Goal: Information Seeking & Learning: Learn about a topic

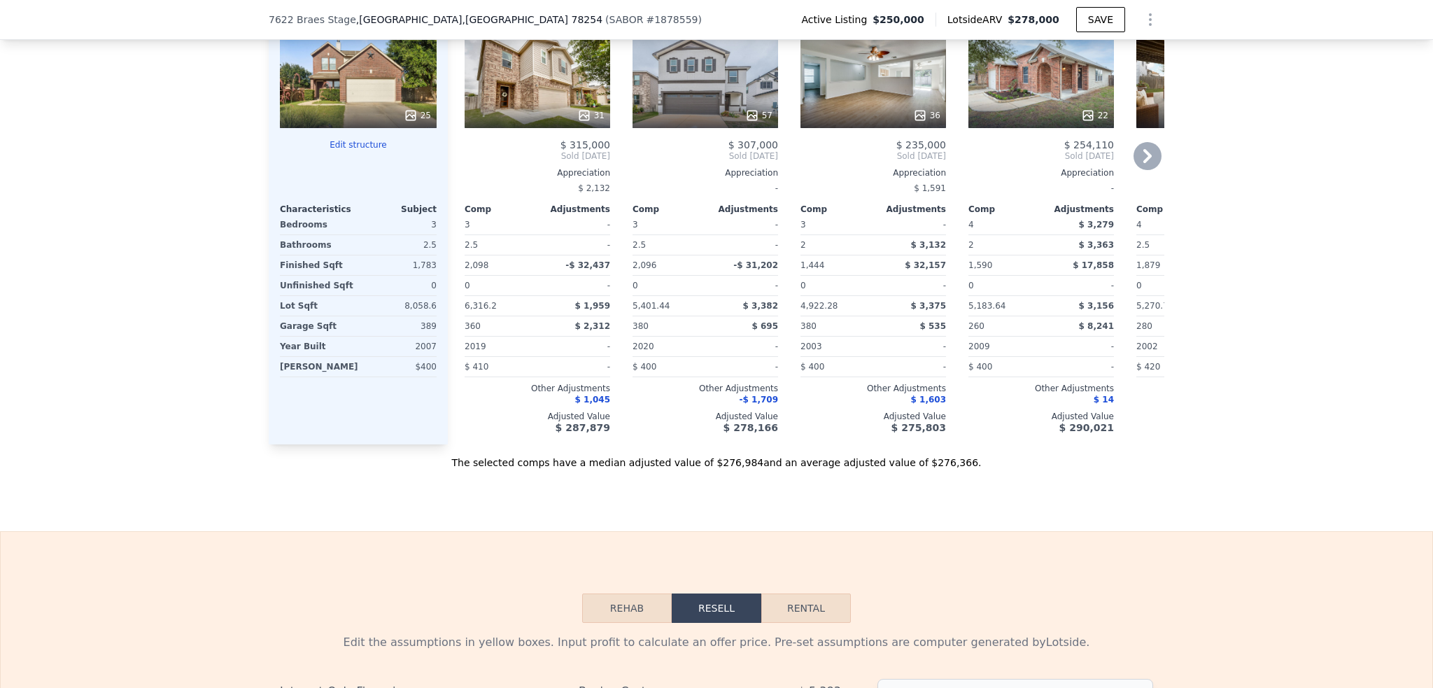
scroll to position [1251, 0]
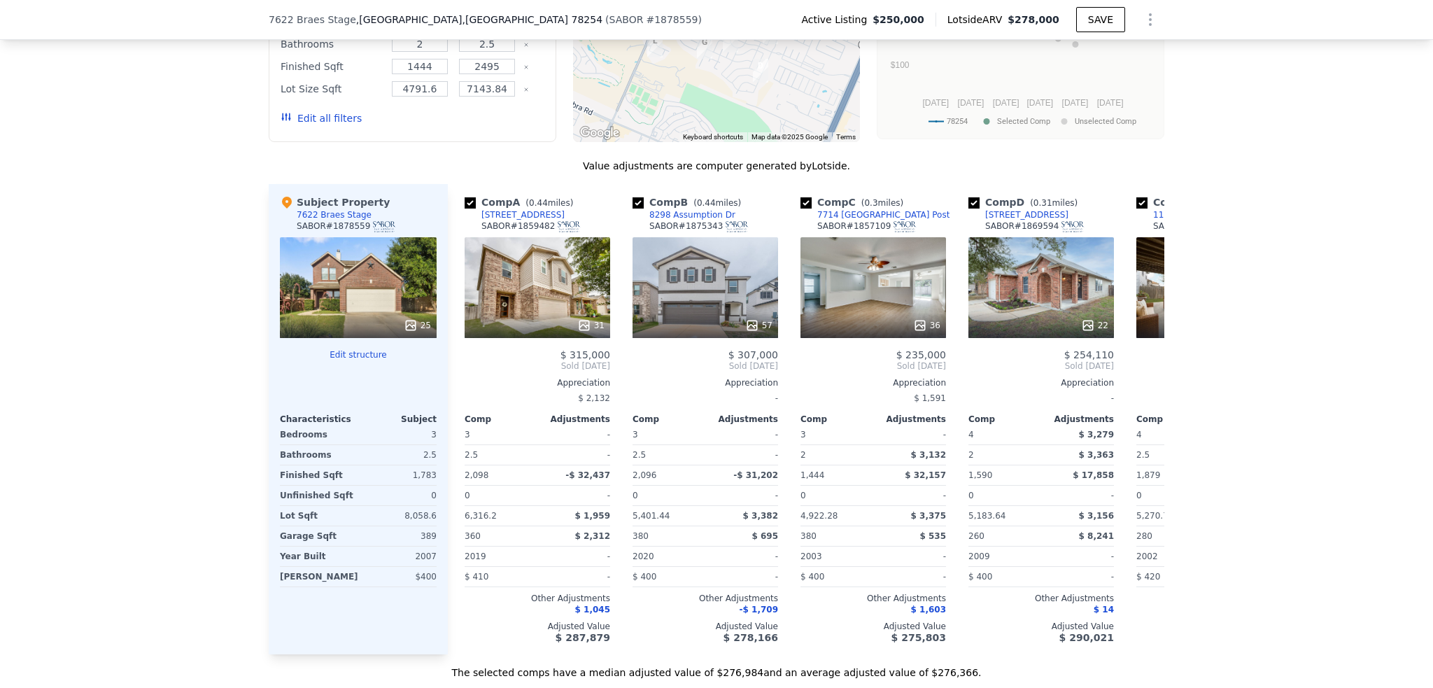
click at [386, 237] on div "Subject Property 7622 Braes Stage SABOR # 1878559" at bounding box center [358, 216] width 157 height 42
click at [345, 209] on div "Subject Property" at bounding box center [335, 202] width 110 height 14
click at [353, 299] on div "25" at bounding box center [358, 287] width 157 height 101
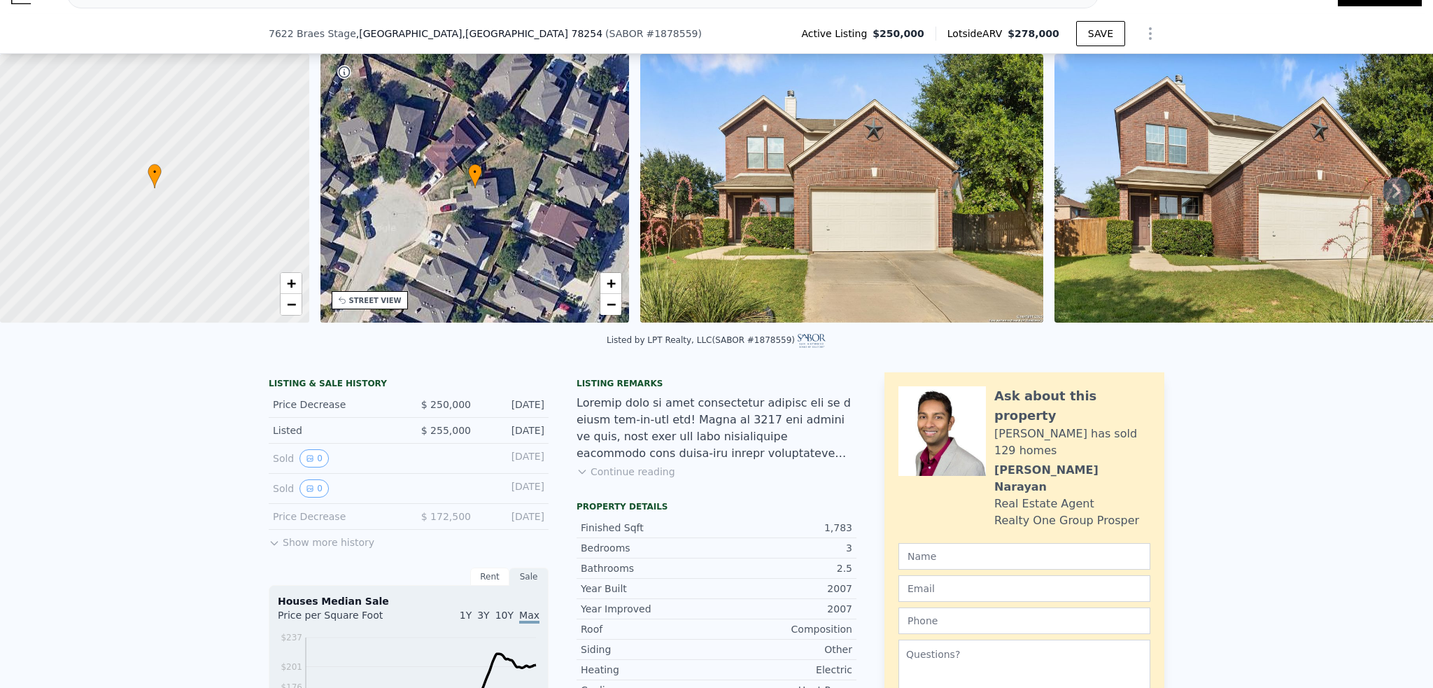
scroll to position [134, 0]
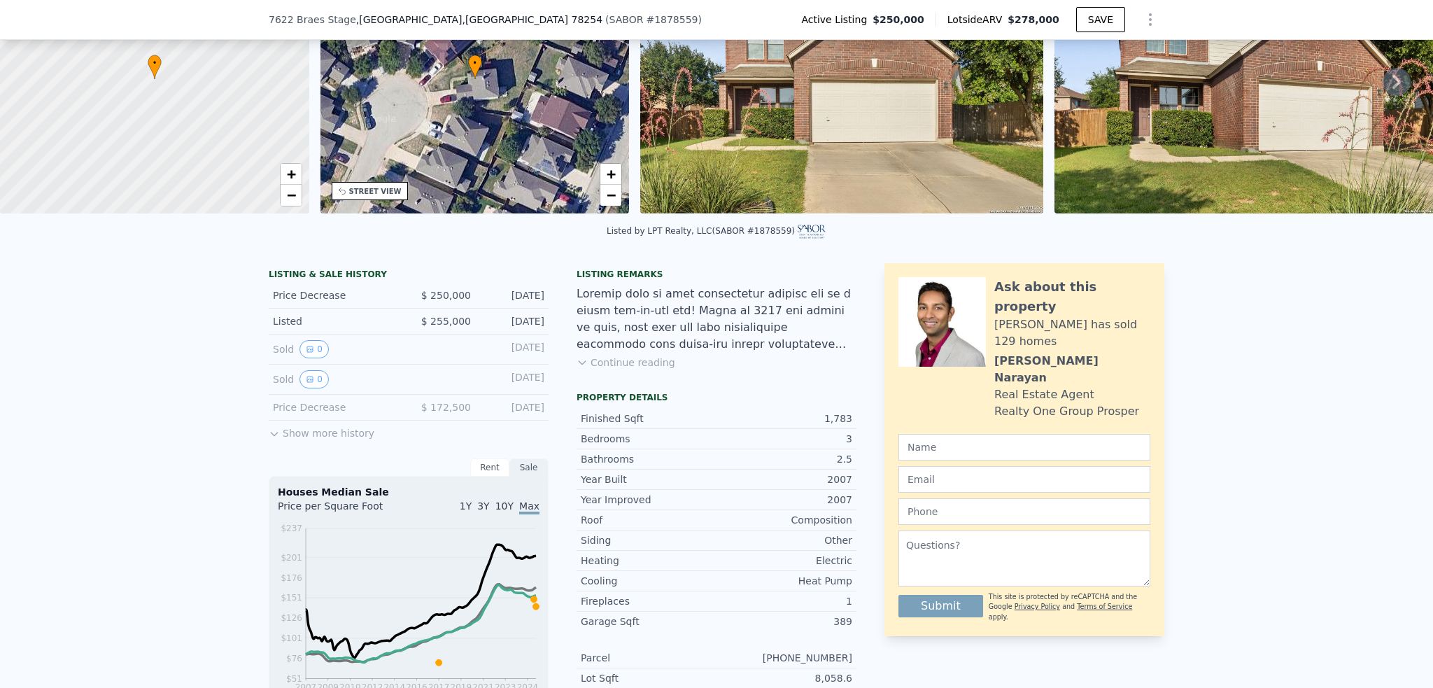
click at [351, 436] on button "Show more history" at bounding box center [322, 431] width 106 height 20
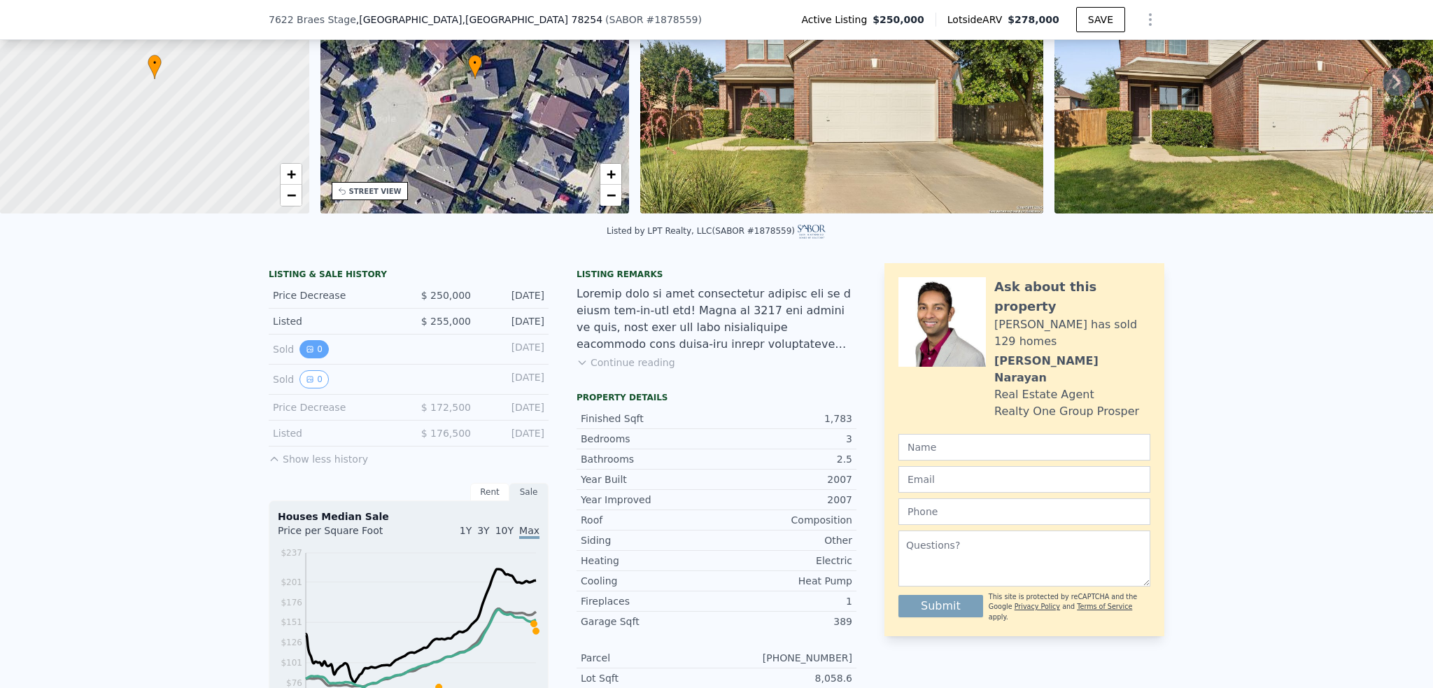
click at [313, 358] on button "0" at bounding box center [313, 349] width 29 height 18
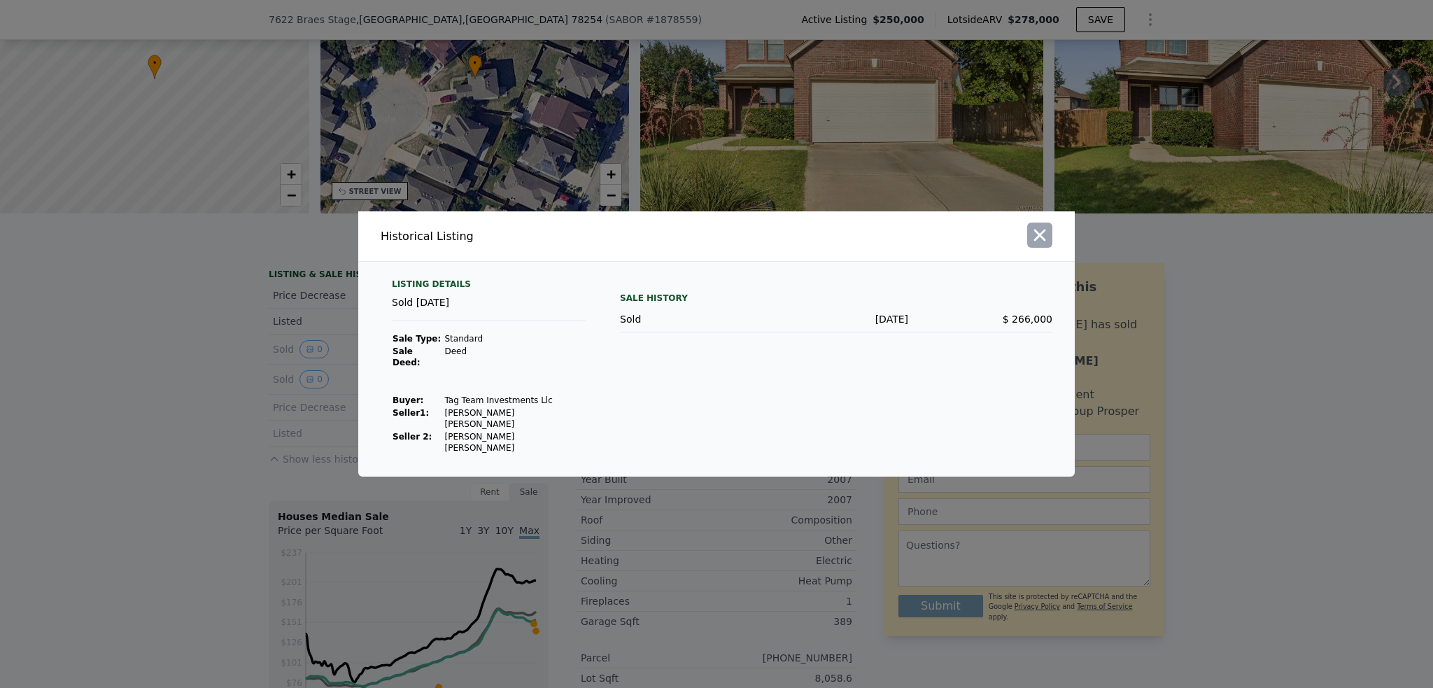
click at [1040, 245] on icon "button" at bounding box center [1040, 235] width 20 height 20
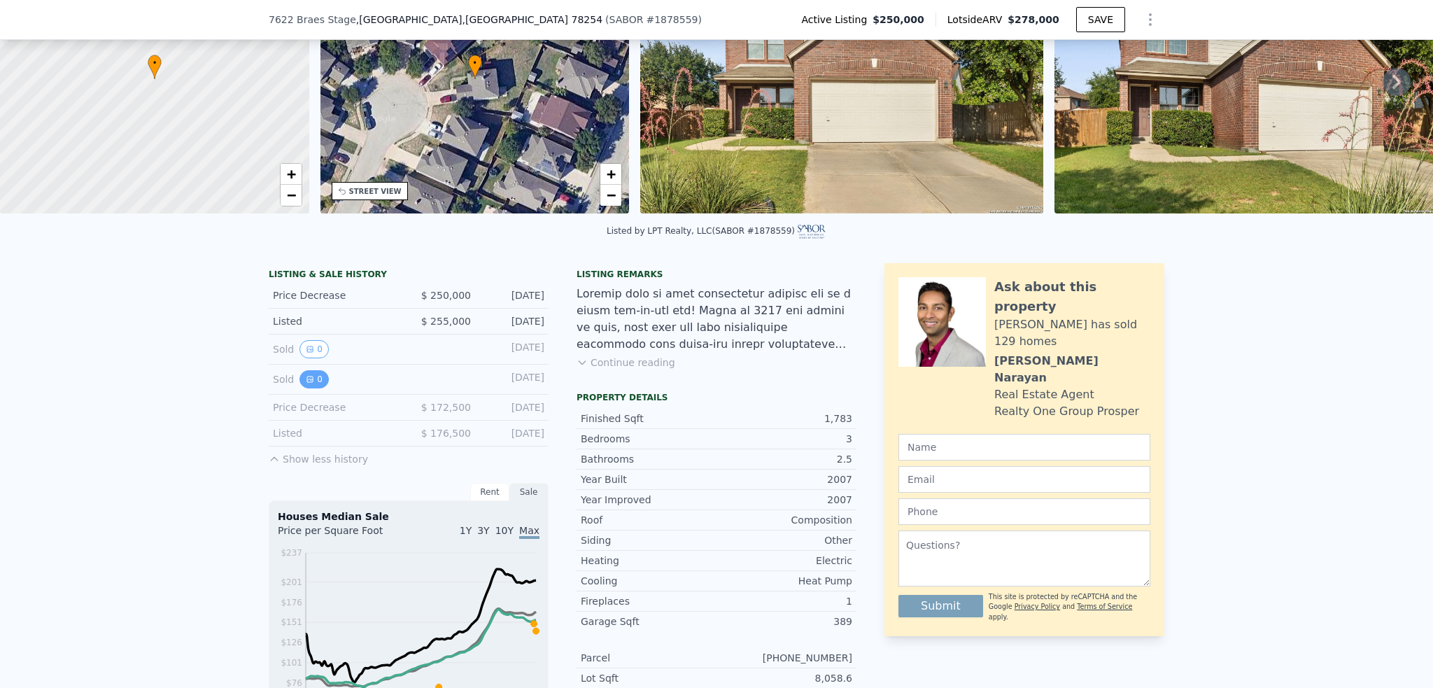
click at [308, 388] on button "0" at bounding box center [313, 379] width 29 height 18
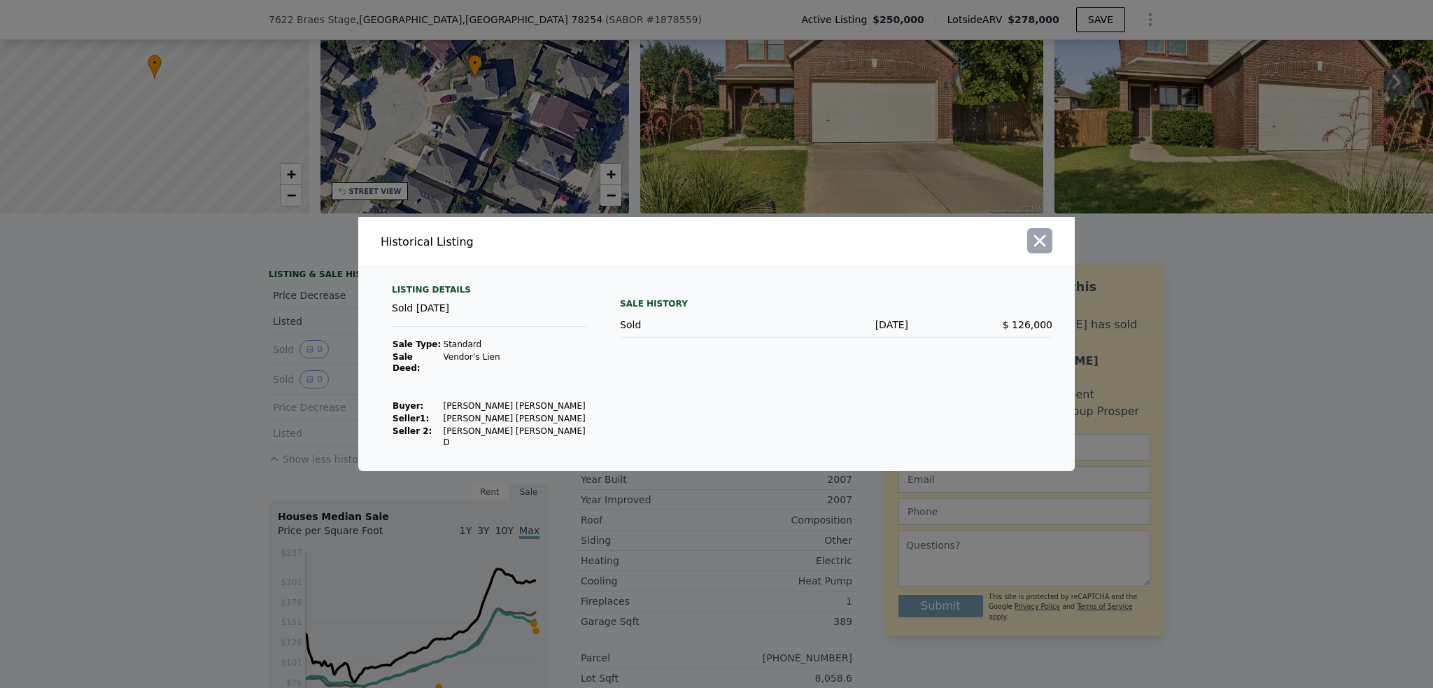
click at [1043, 247] on icon "button" at bounding box center [1040, 241] width 12 height 12
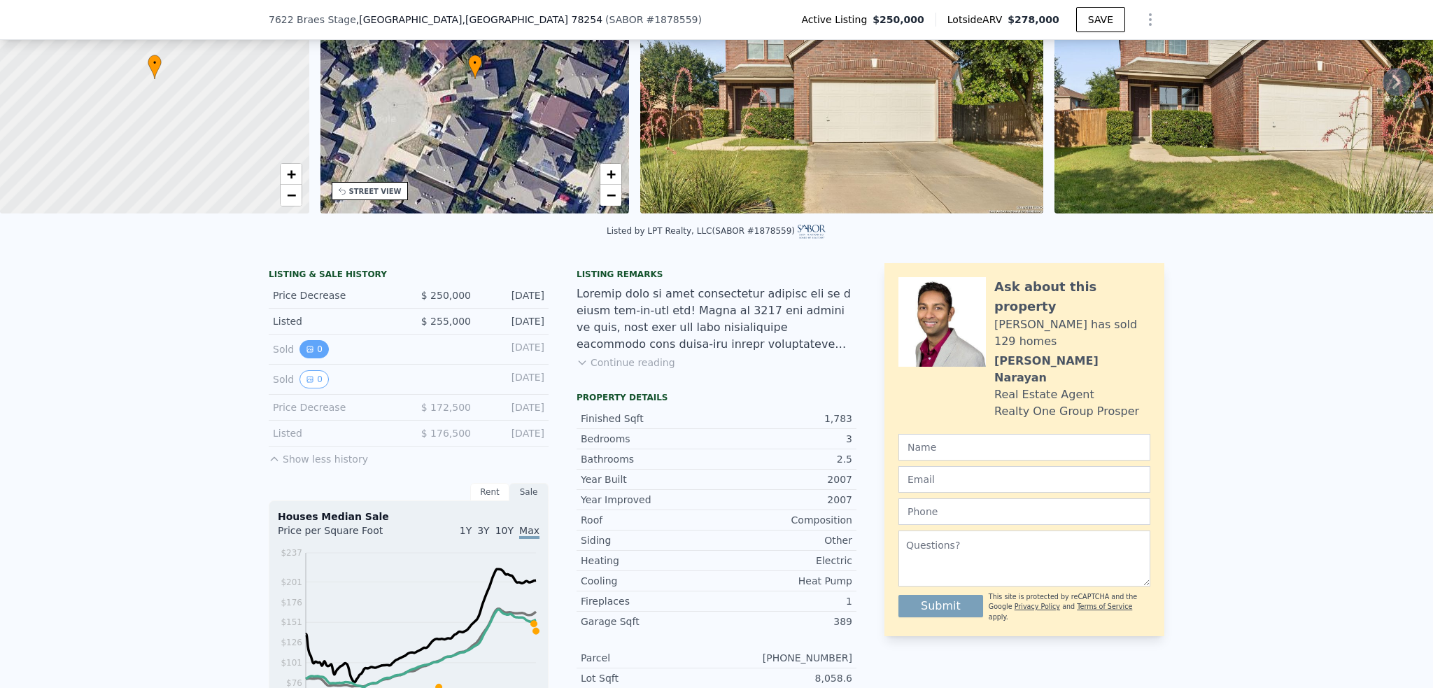
click at [299, 358] on button "0" at bounding box center [313, 349] width 29 height 18
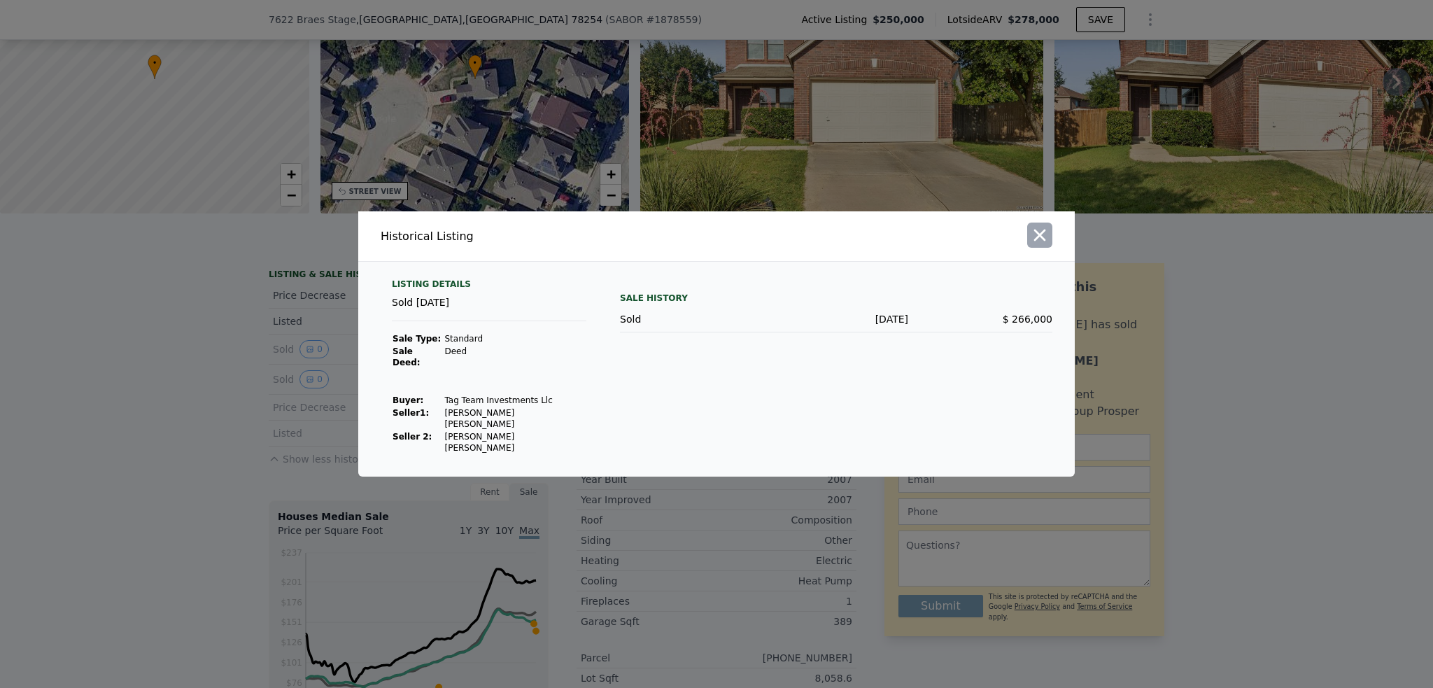
click at [1045, 245] on icon "button" at bounding box center [1040, 235] width 20 height 20
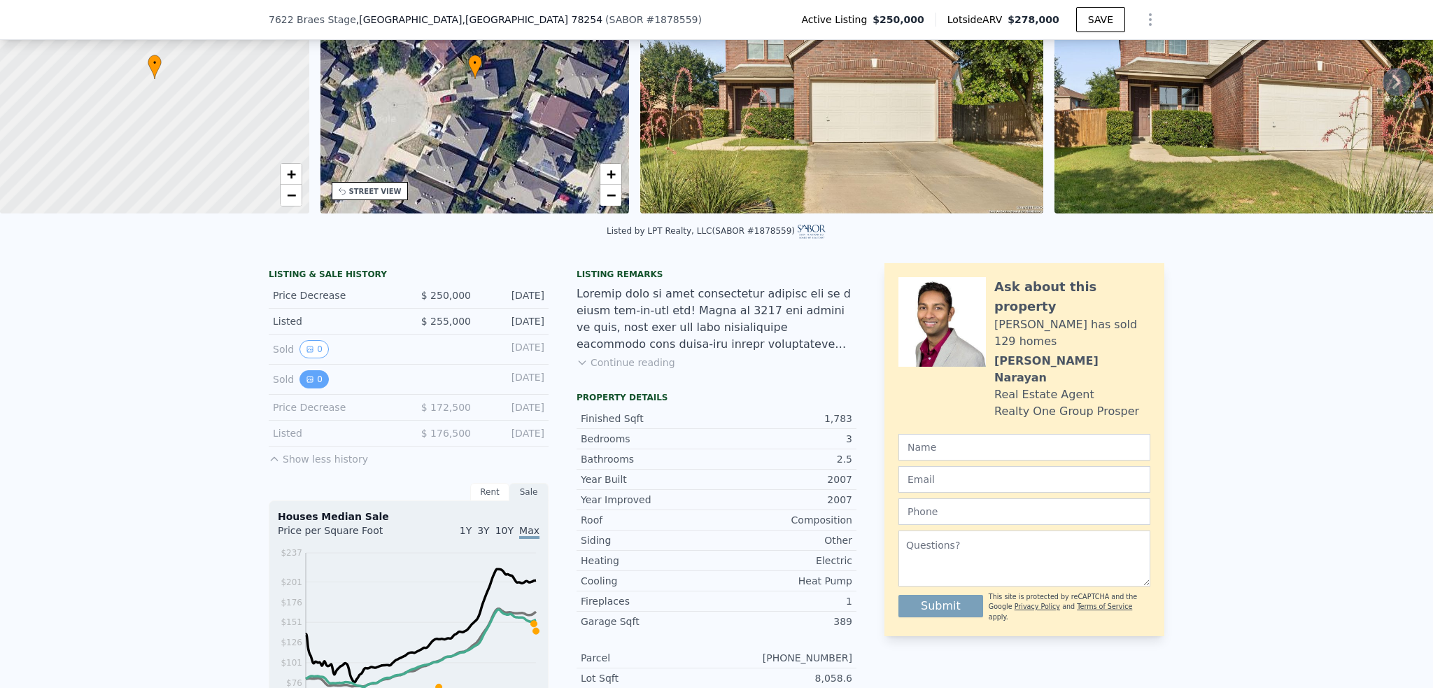
click at [306, 383] on icon "View historical data" at bounding box center [310, 379] width 8 height 8
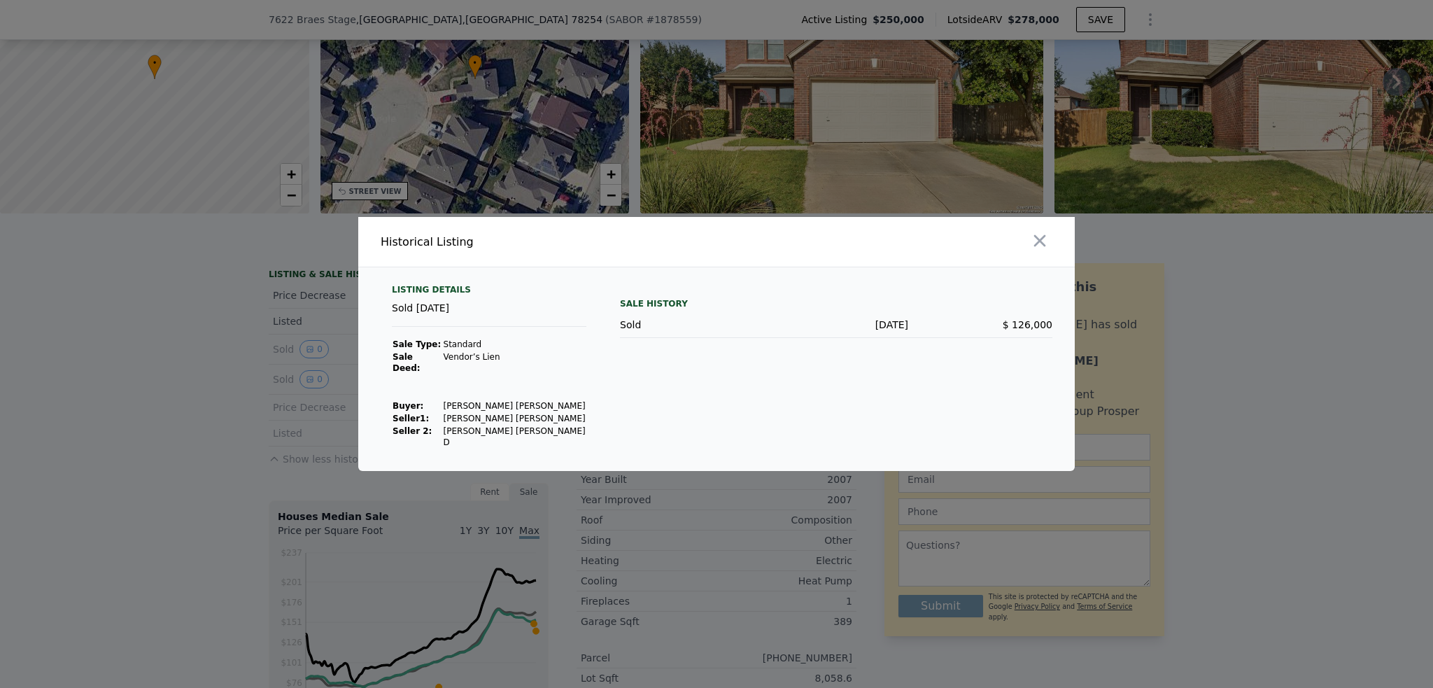
click at [1055, 251] on div at bounding box center [898, 242] width 353 height 50
click at [1038, 247] on icon "button" at bounding box center [1040, 241] width 12 height 12
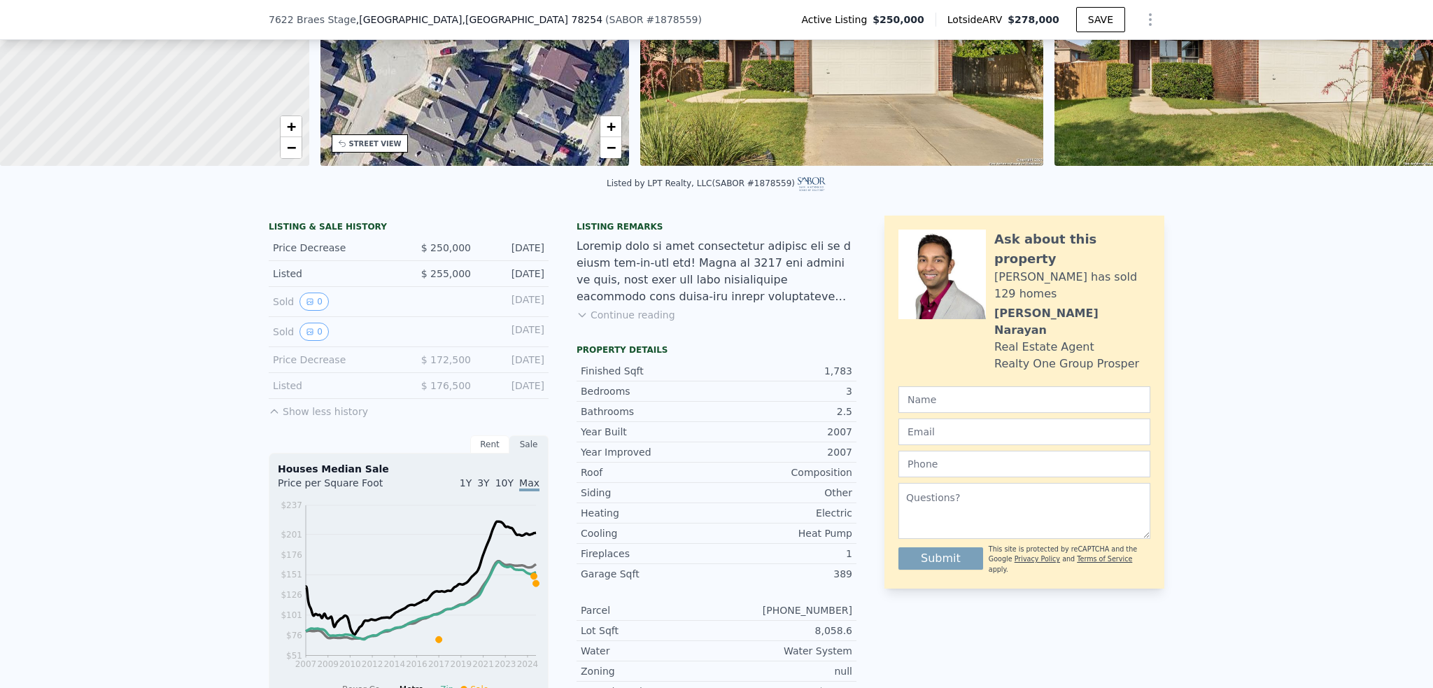
scroll to position [204, 0]
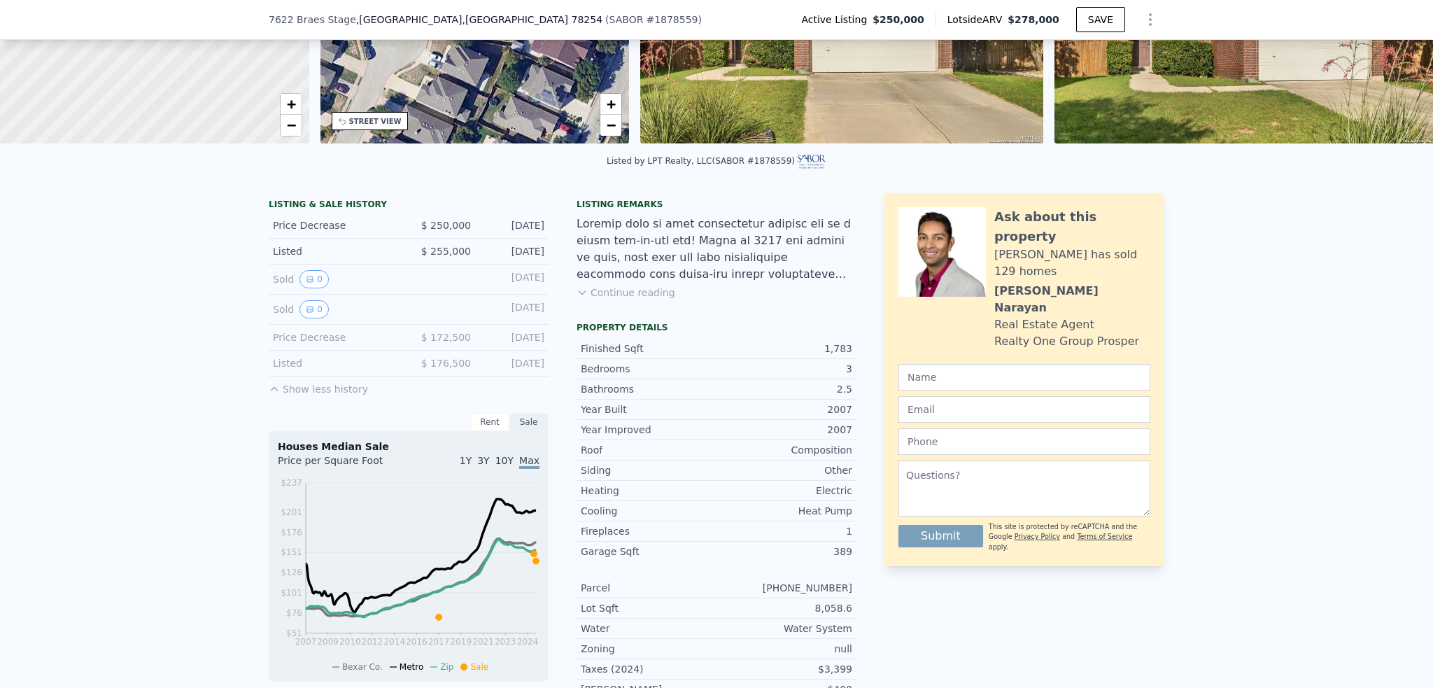
click at [308, 396] on button "Show less history" at bounding box center [318, 386] width 99 height 20
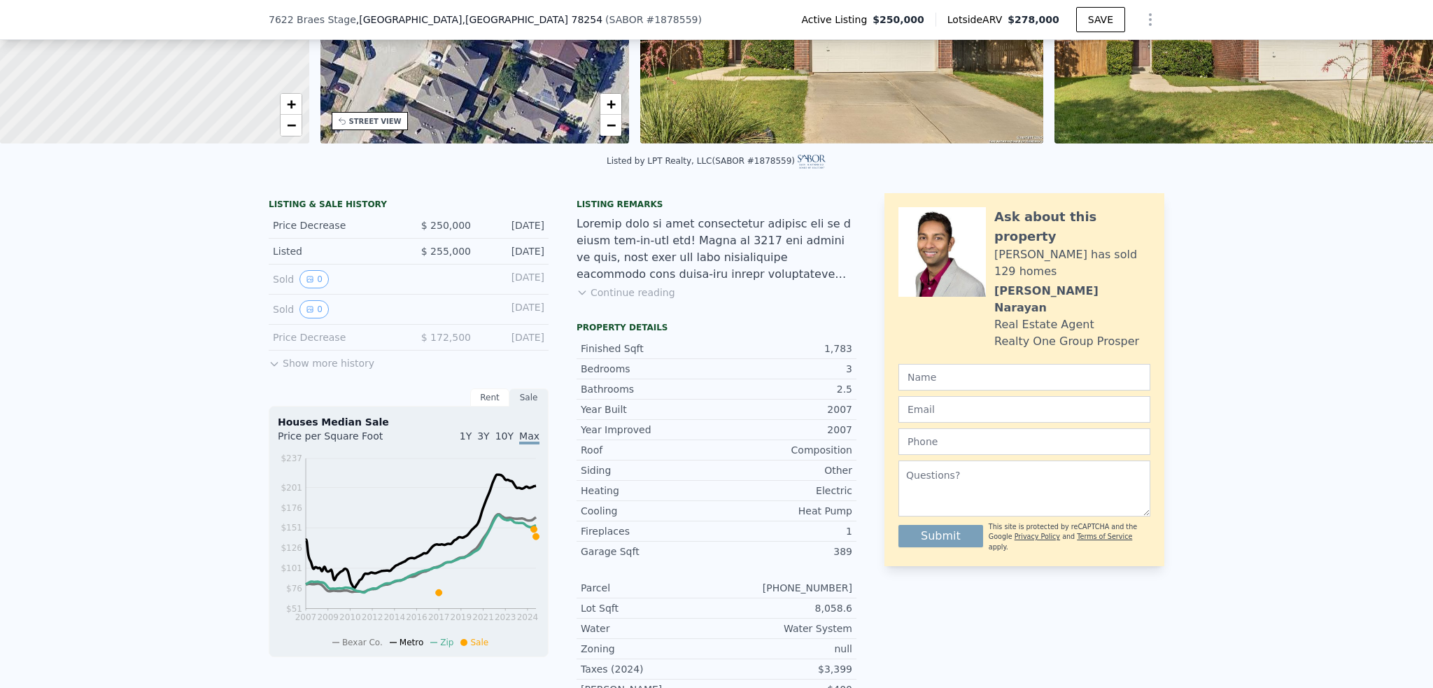
click at [313, 370] on button "Show more history" at bounding box center [322, 361] width 106 height 20
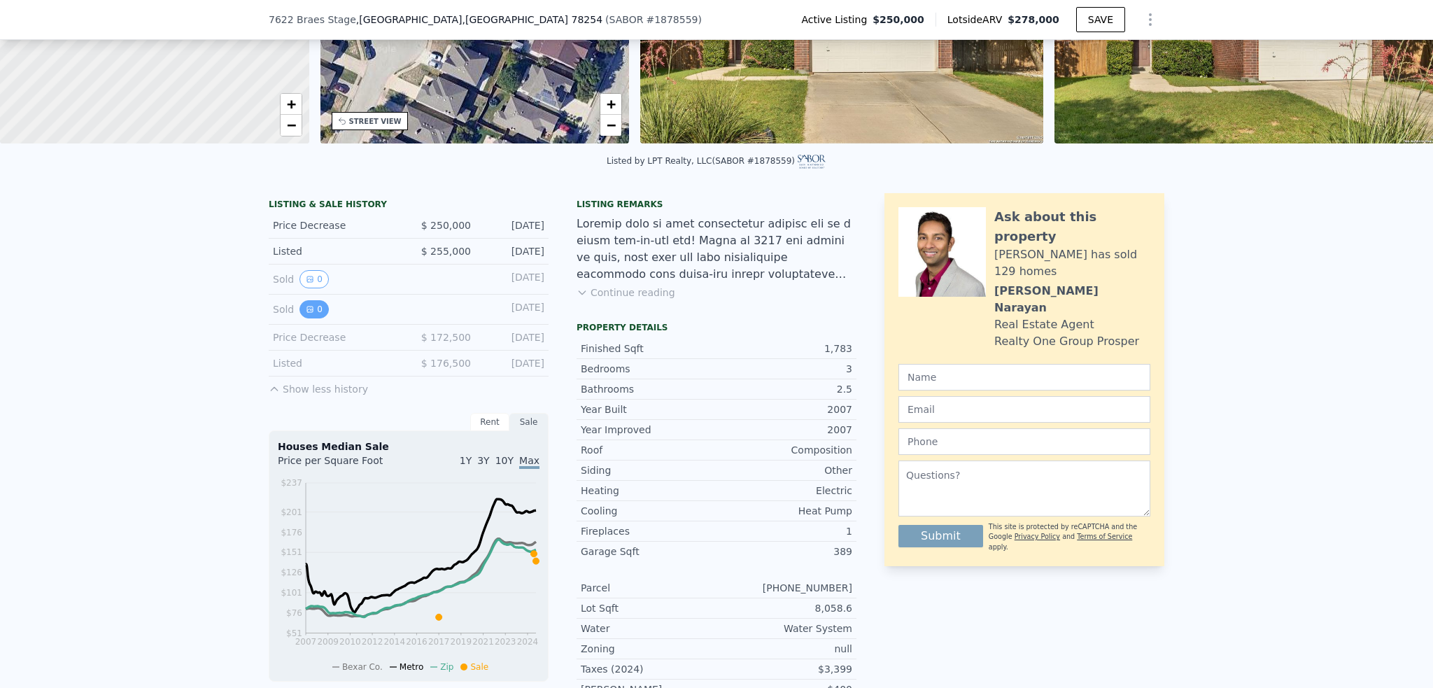
click at [314, 317] on button "0" at bounding box center [313, 309] width 29 height 18
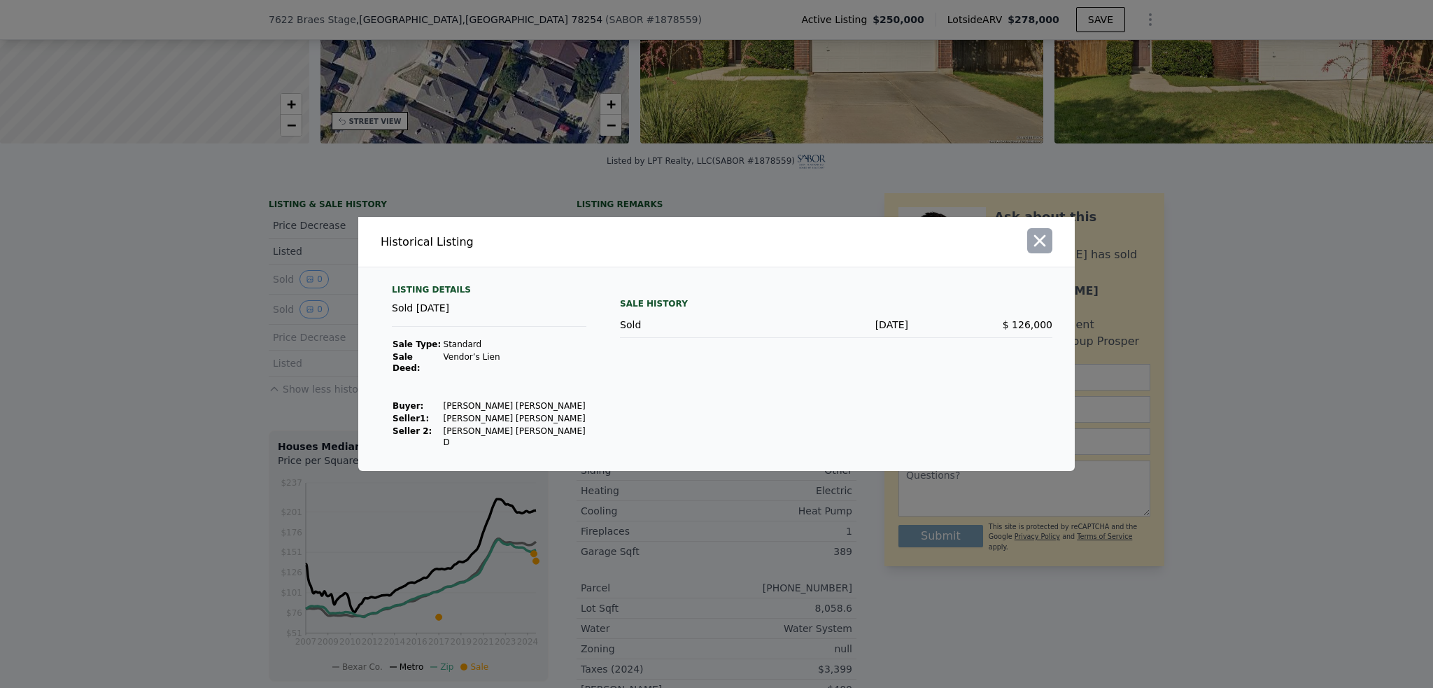
click at [1047, 250] on icon "button" at bounding box center [1040, 241] width 20 height 20
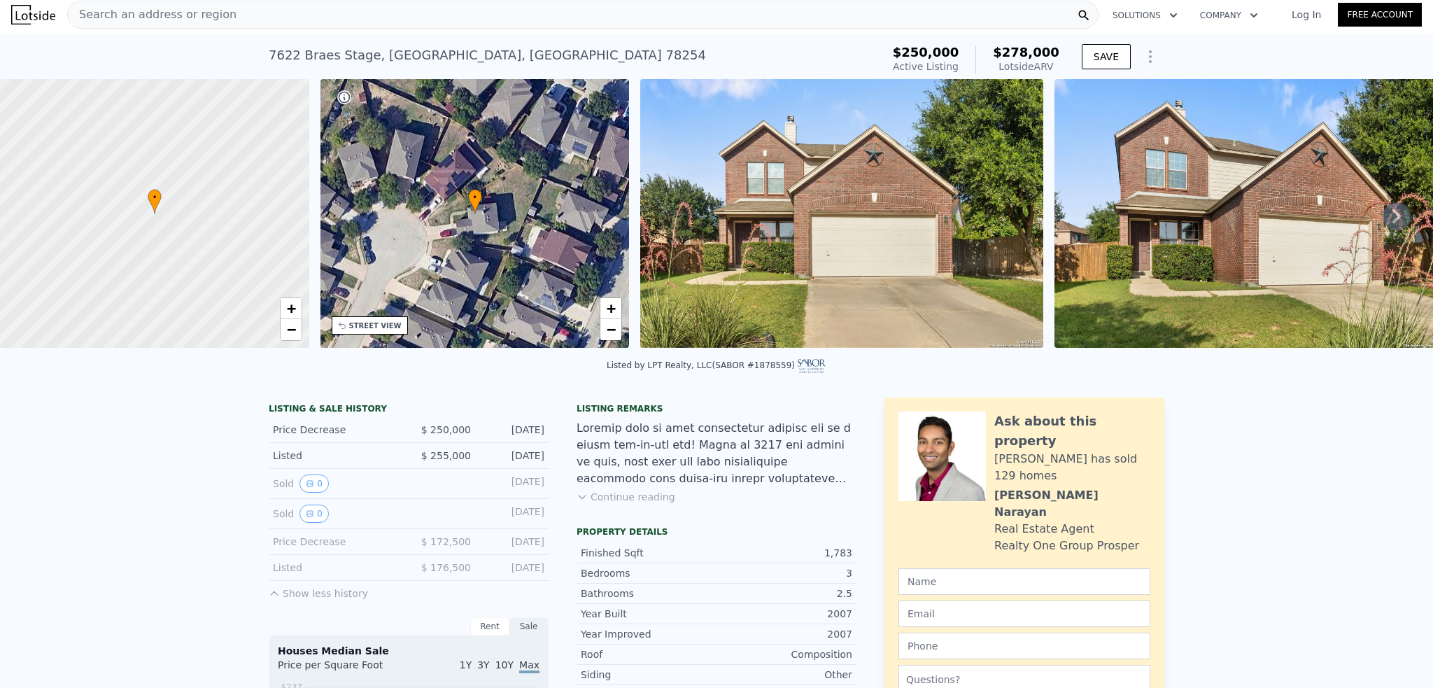
scroll to position [0, 0]
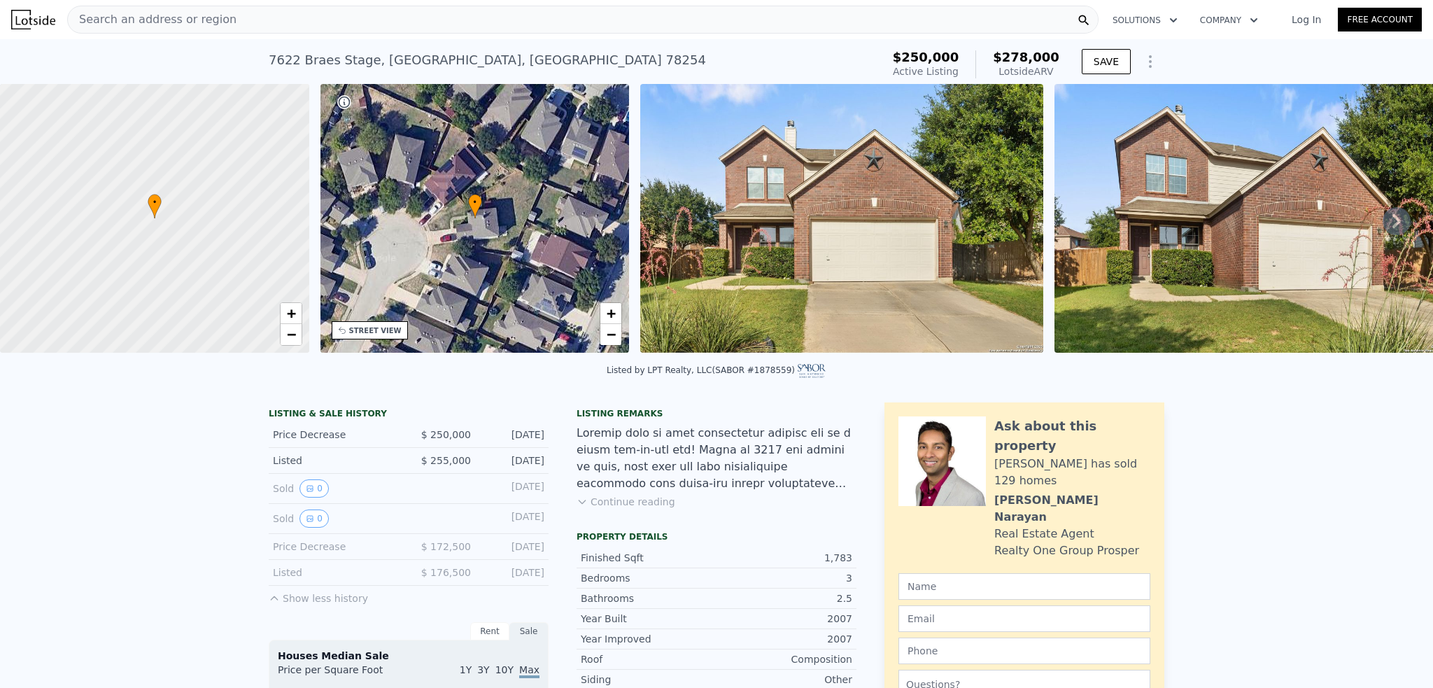
click at [271, 22] on div "Search an address or region" at bounding box center [582, 20] width 1031 height 28
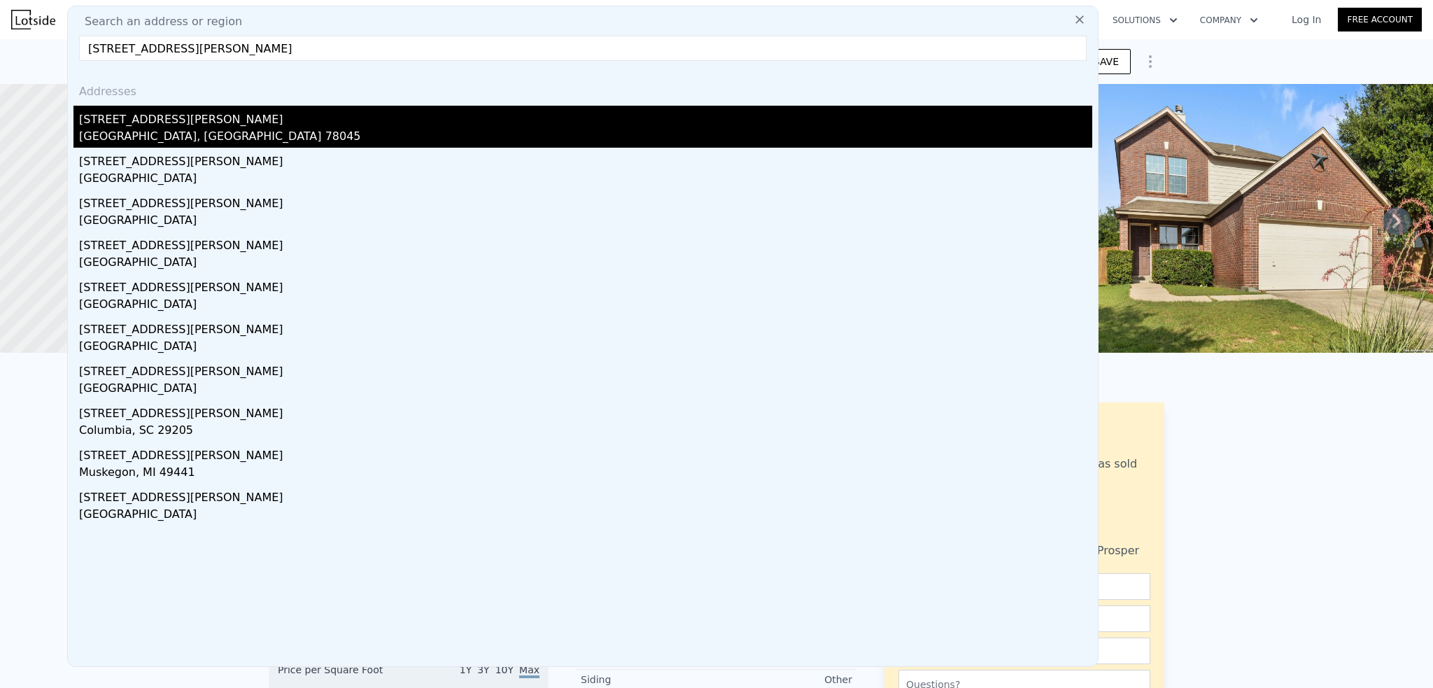
type input "1421 palmer dr"
click at [185, 116] on div "[STREET_ADDRESS][PERSON_NAME]" at bounding box center [585, 117] width 1013 height 22
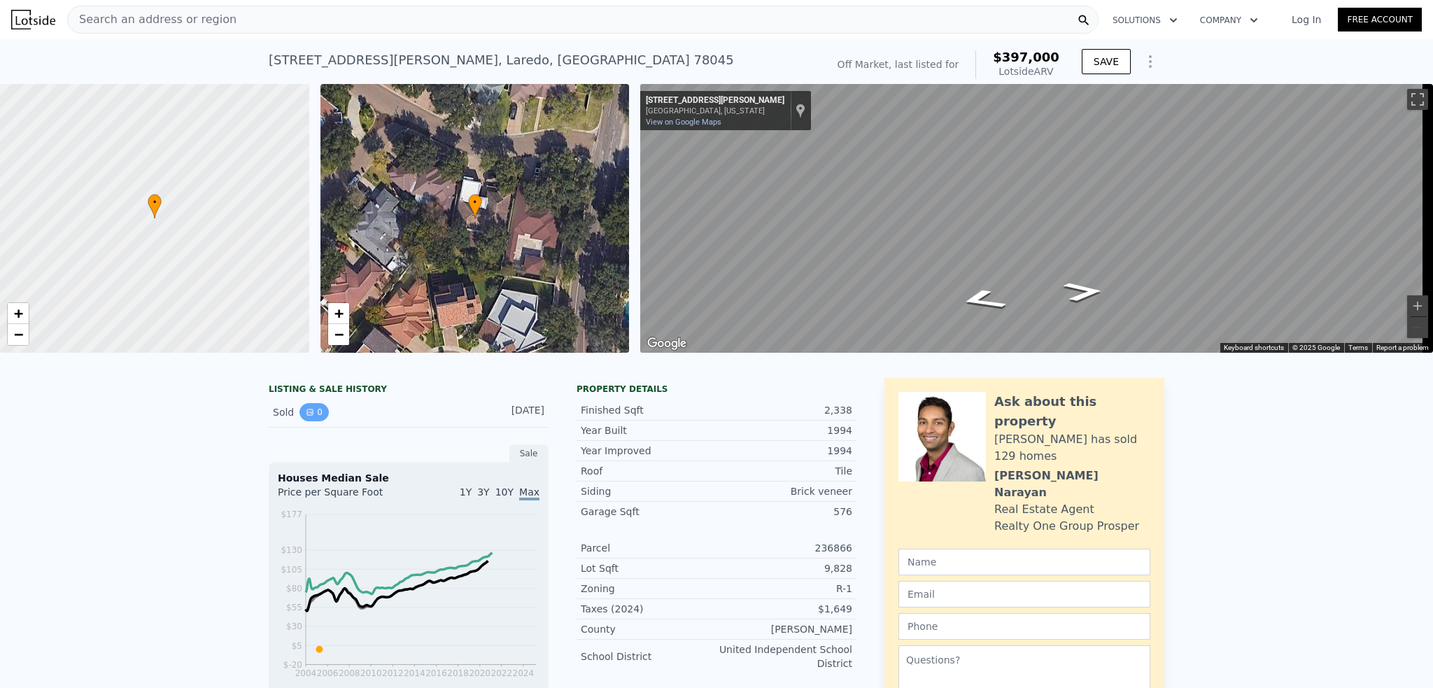
click at [311, 421] on button "0" at bounding box center [313, 412] width 29 height 18
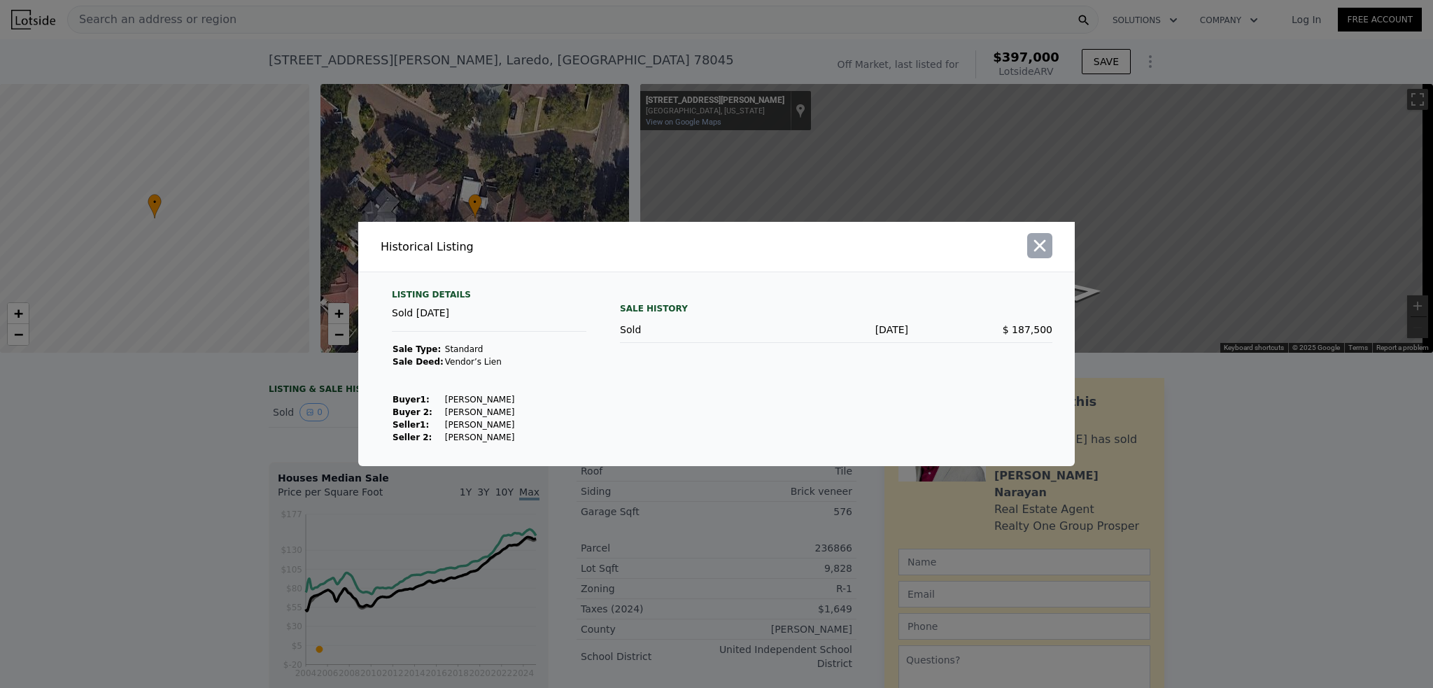
click at [1044, 257] on button "button" at bounding box center [1039, 245] width 25 height 25
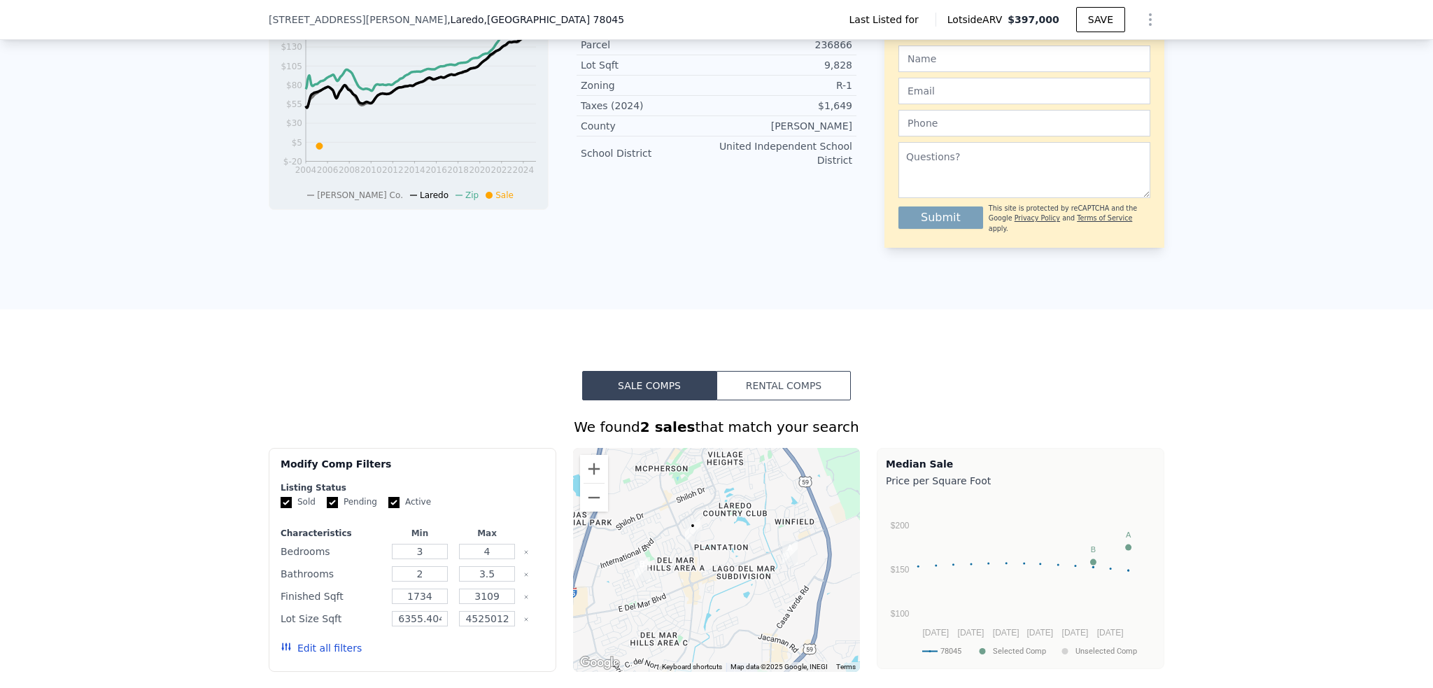
scroll to position [204, 0]
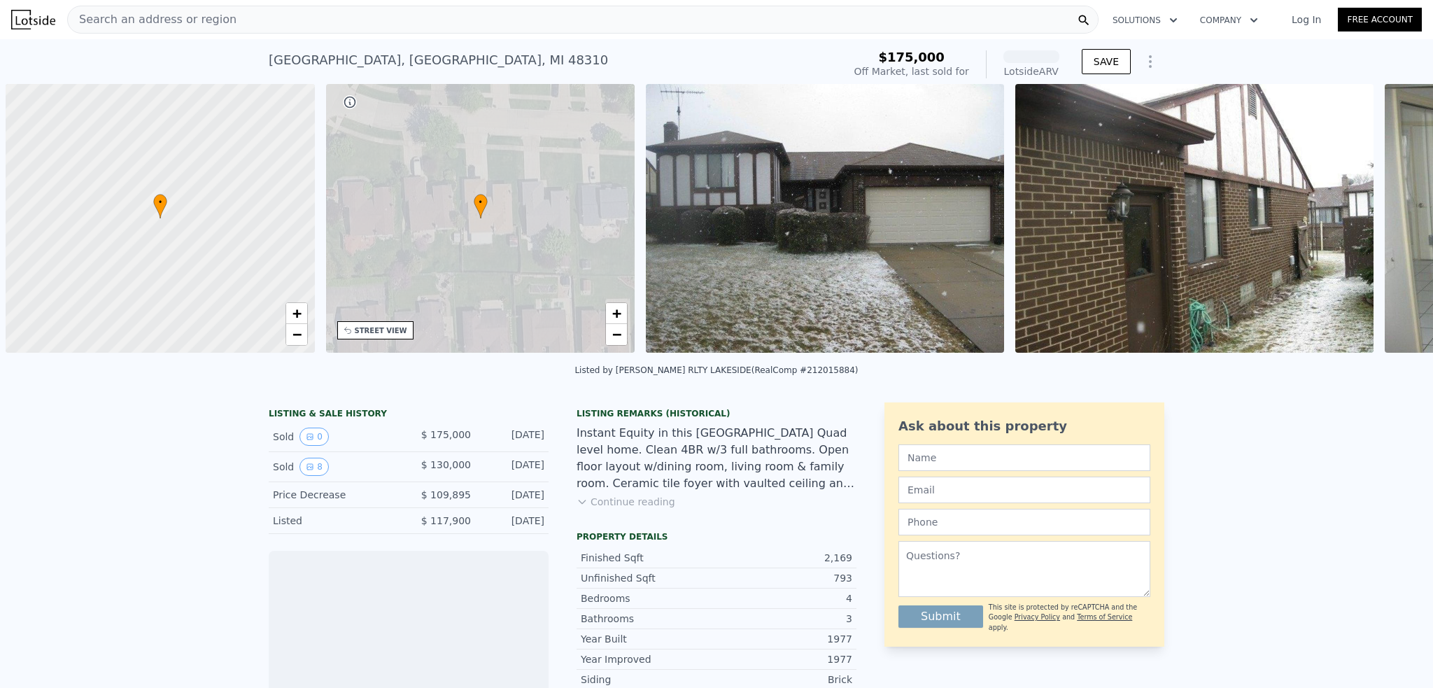
scroll to position [0, 6]
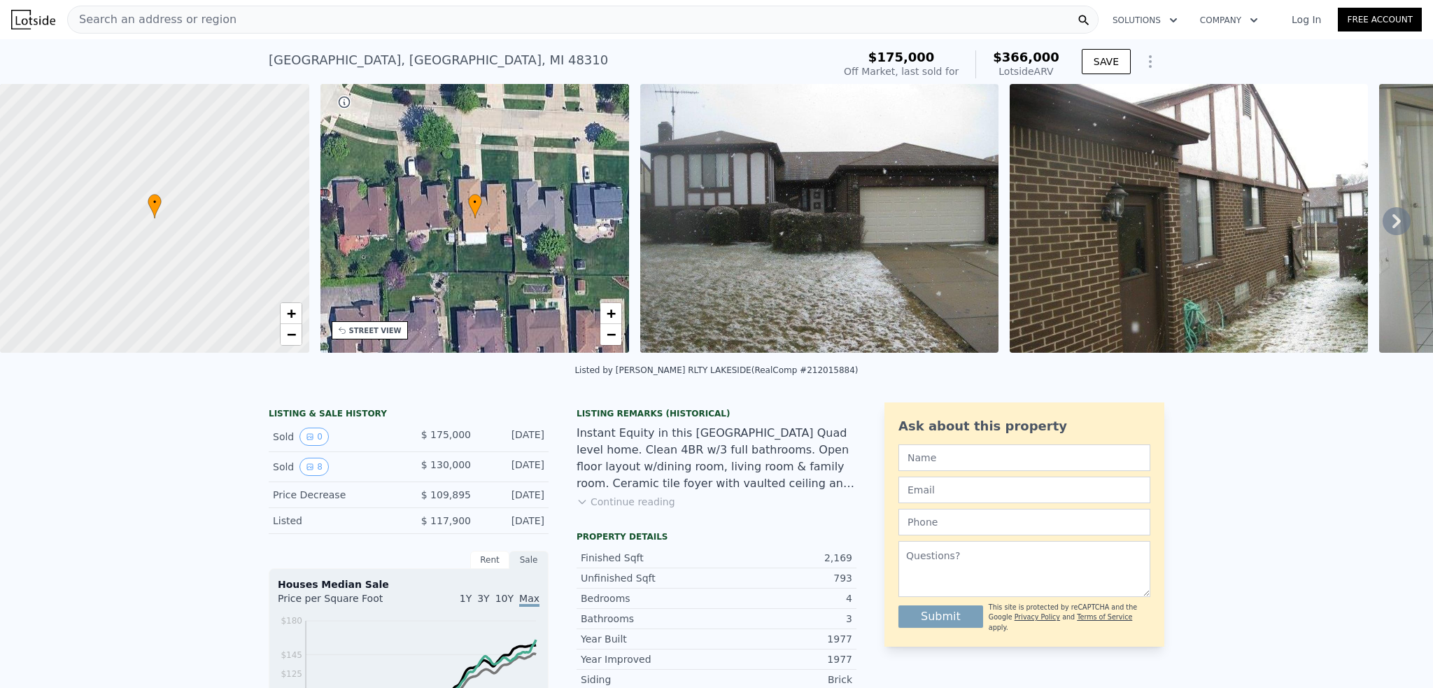
click at [252, 27] on div "Search an address or region" at bounding box center [582, 20] width 1031 height 28
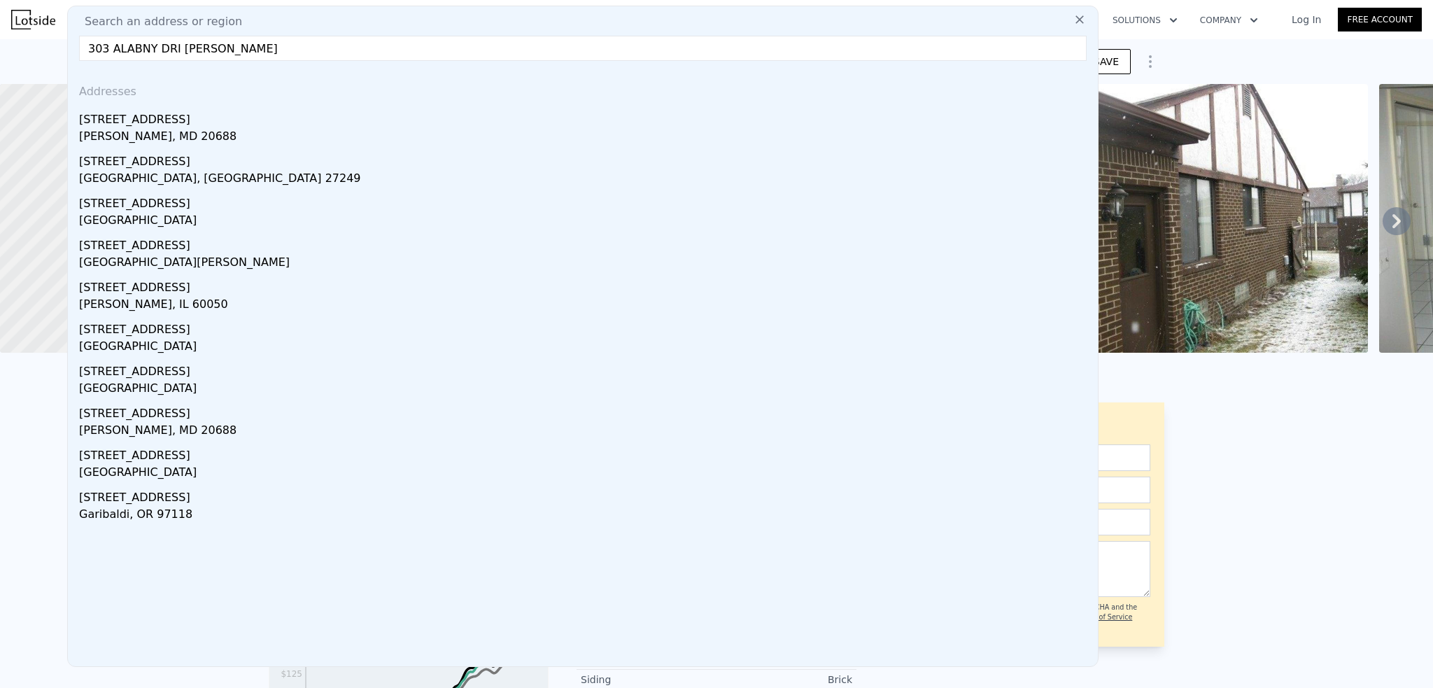
click at [170, 45] on input "303 ALABNY DRI [PERSON_NAME]" at bounding box center [583, 48] width 1008 height 25
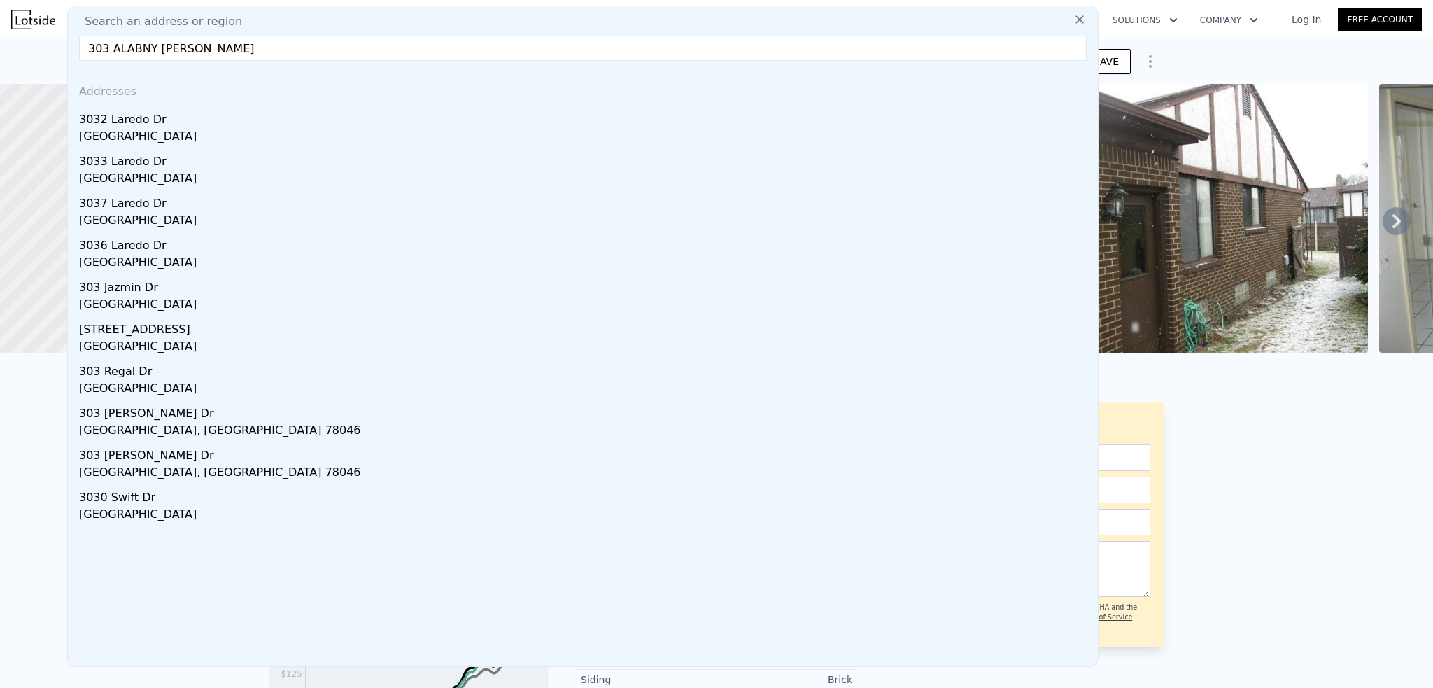
drag, startPoint x: 143, startPoint y: 48, endPoint x: 119, endPoint y: 64, distance: 28.3
click at [123, 62] on div "Search an address or region [GEOGRAPHIC_DATA][PERSON_NAME] Addresses [STREET_AD…" at bounding box center [582, 336] width 1031 height 661
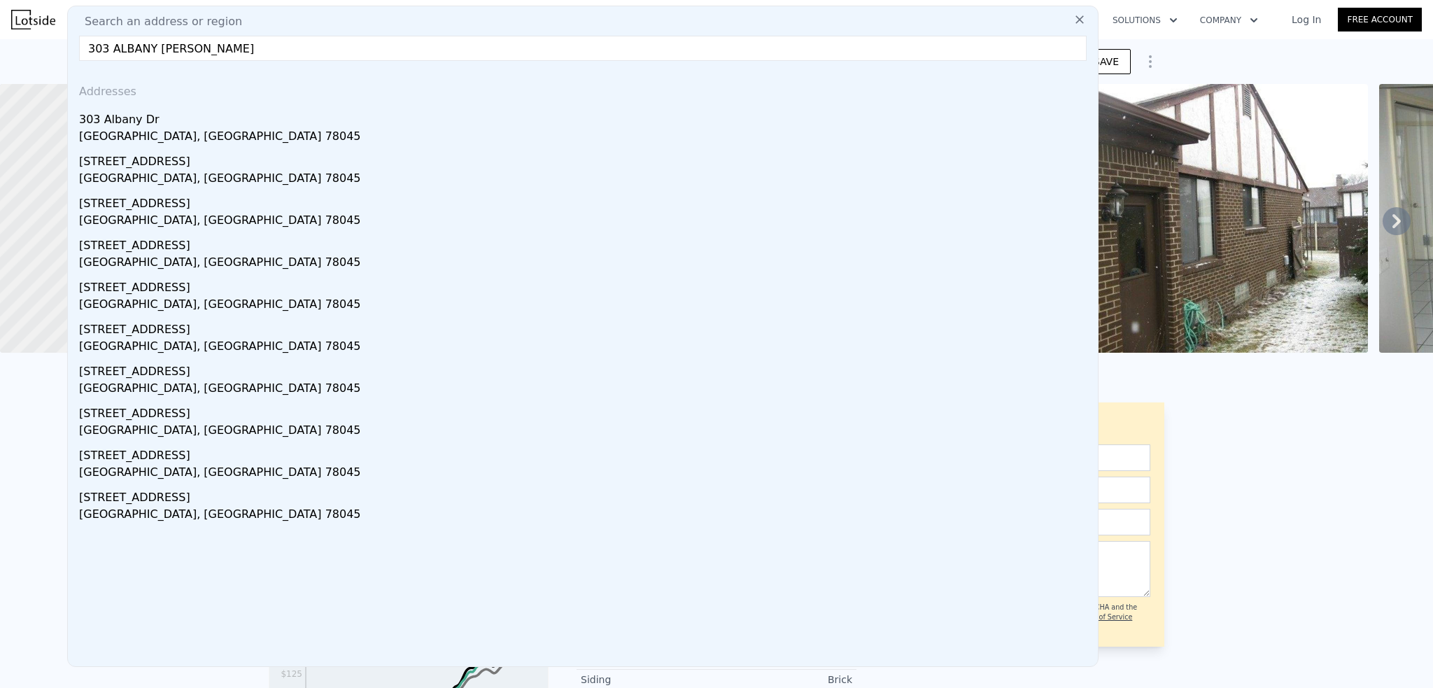
type input "303 ALBANY [PERSON_NAME]"
click at [165, 120] on div "303 Albany Dr" at bounding box center [585, 117] width 1013 height 22
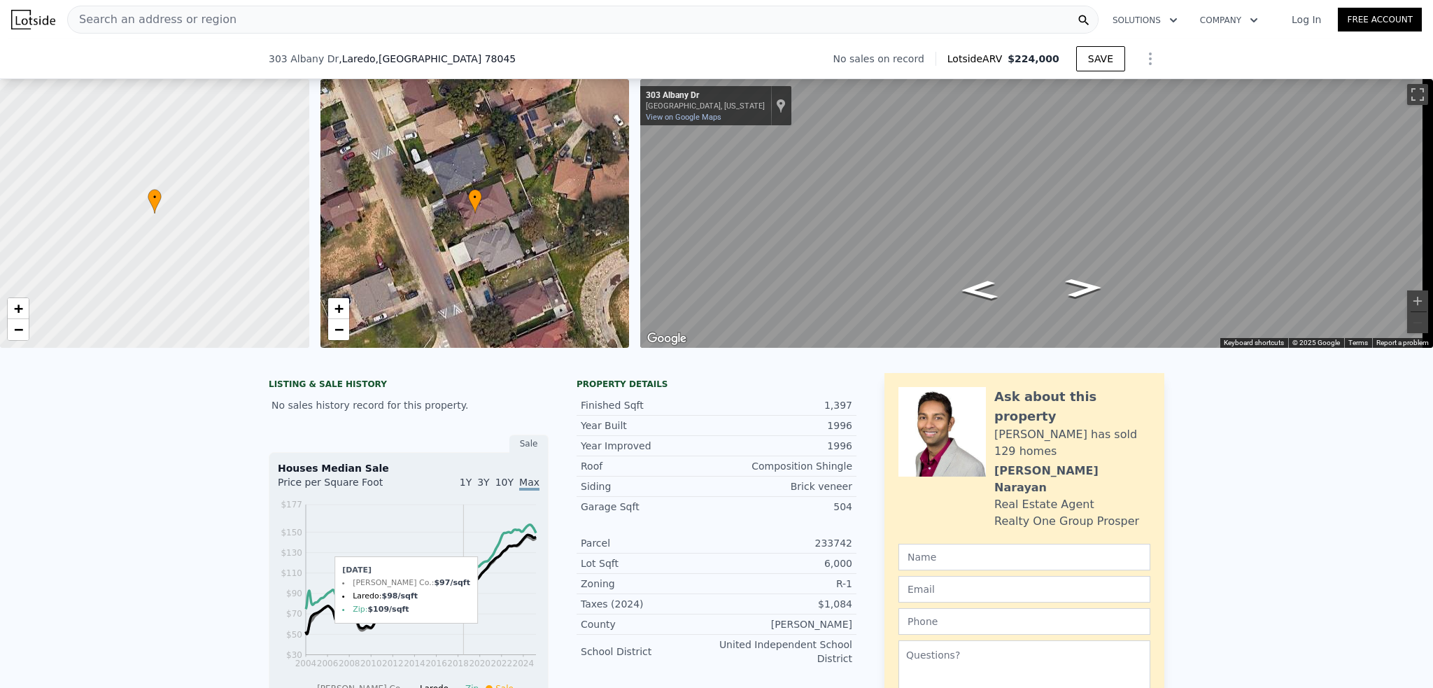
scroll to position [64, 0]
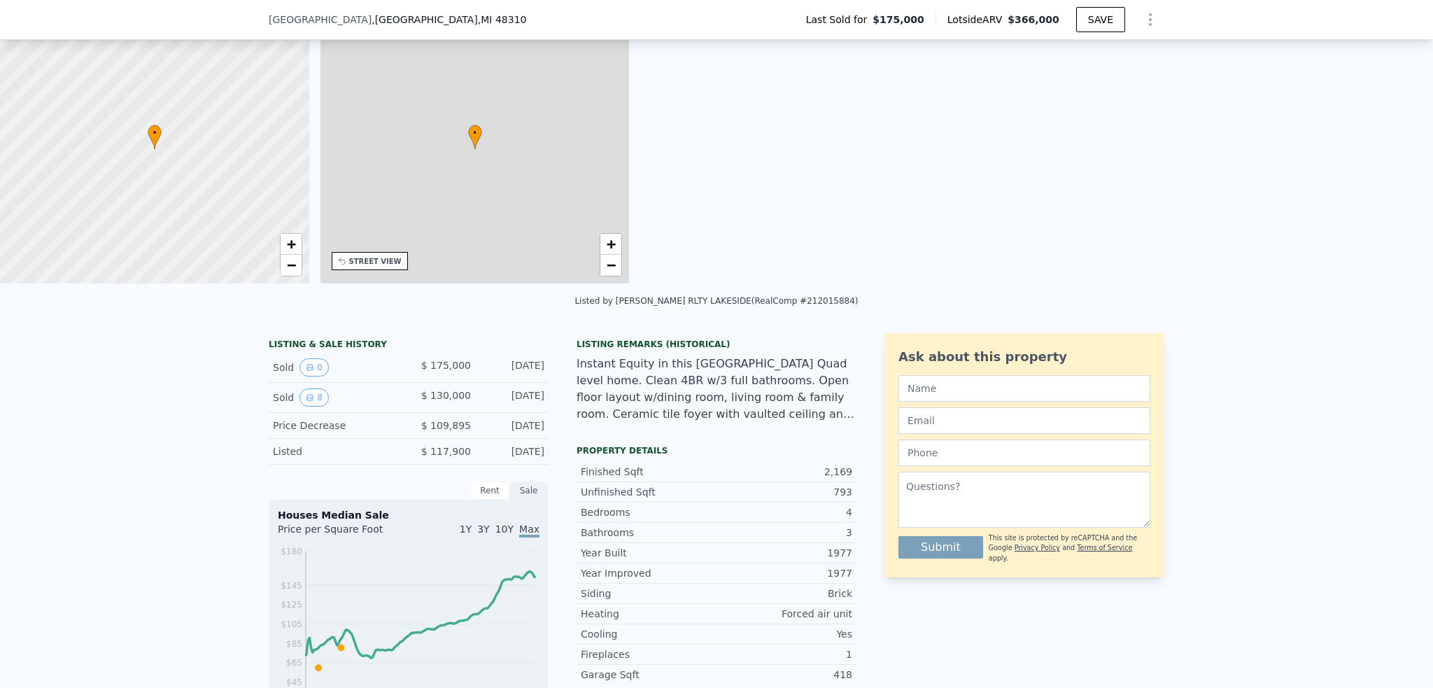
type input "4"
type input "1.5"
type input "3"
type input "1601"
type input "3028"
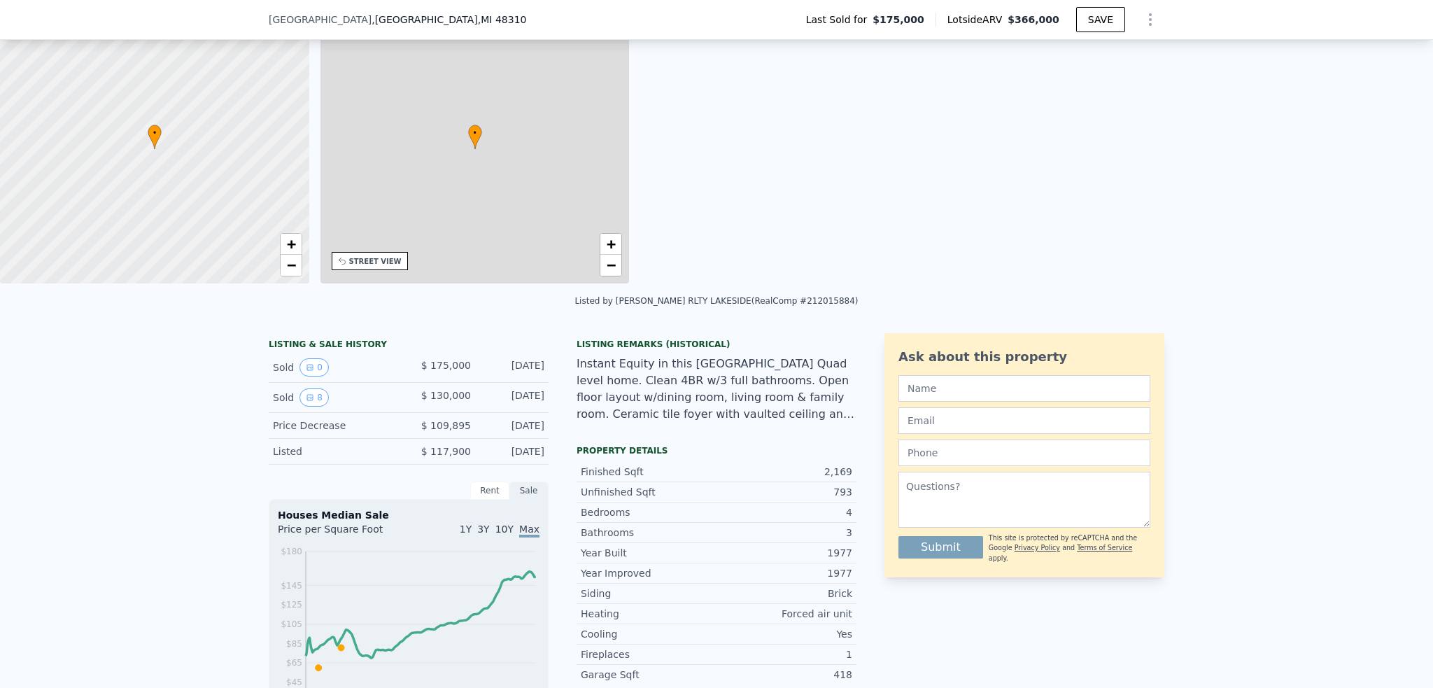
type input "6969.6"
type input "11325.6"
type input "$ 366,000"
type input "$ 203,482"
